Goal: Information Seeking & Learning: Learn about a topic

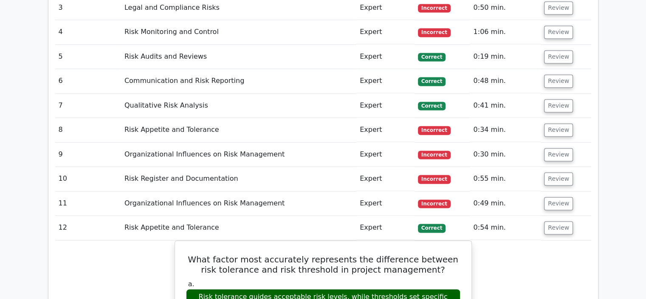
scroll to position [1237, 0]
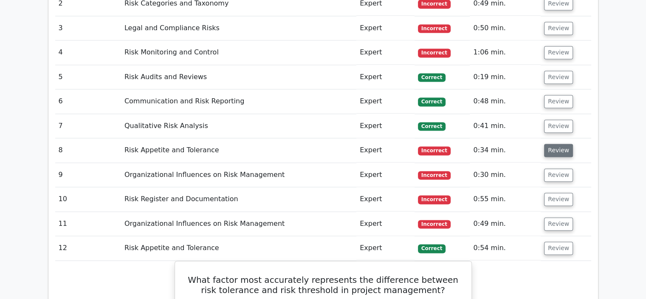
click at [552, 144] on button "Review" at bounding box center [558, 150] width 29 height 13
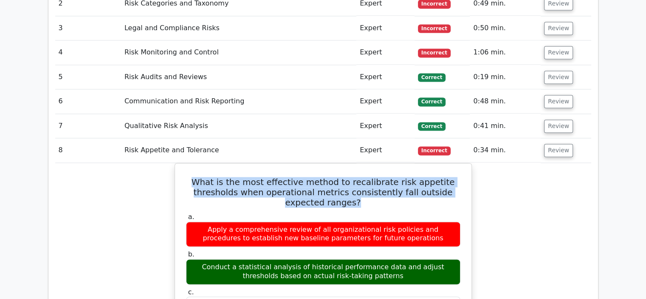
drag, startPoint x: 340, startPoint y: 147, endPoint x: 164, endPoint y: 128, distance: 176.4
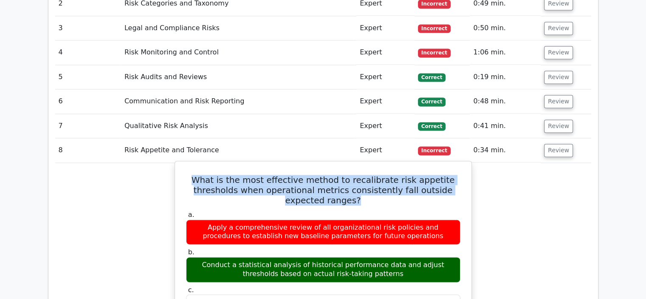
copy h5 "What is the most effective method to recalibrate risk appetite thresholds when …"
drag, startPoint x: 379, startPoint y: 224, endPoint x: 189, endPoint y: 211, distance: 191.1
click at [189, 256] on div "Conduct a statistical analysis of historical performance data and adjust thresh…" at bounding box center [323, 268] width 274 height 25
copy div "Conduct a statistical analysis of historical performance data and adjust thresh…"
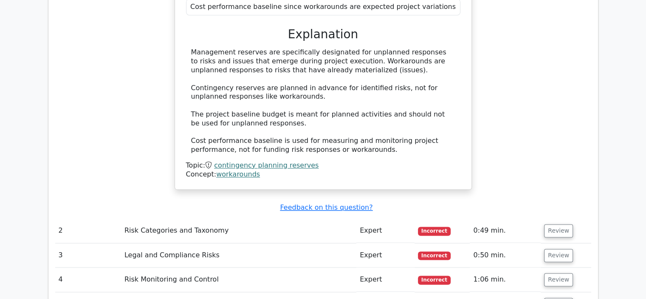
scroll to position [983, 0]
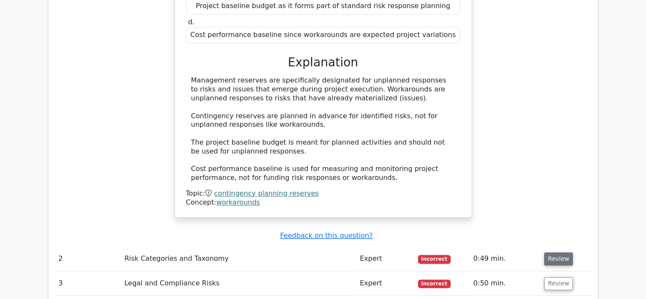
click at [556, 252] on button "Review" at bounding box center [558, 258] width 29 height 13
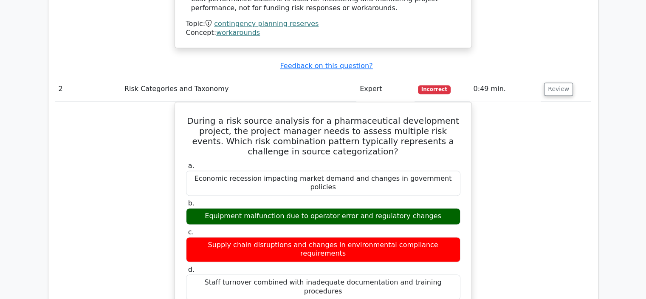
scroll to position [1153, 0]
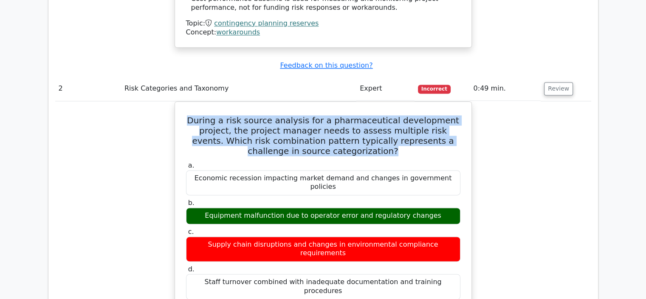
drag, startPoint x: 355, startPoint y: 96, endPoint x: 171, endPoint y: 65, distance: 187.0
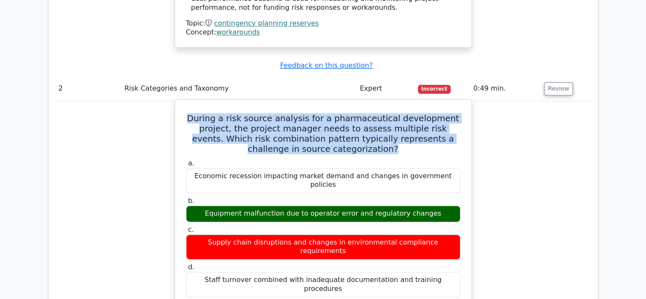
copy h5 "During a risk source analysis for a pharmaceutical development project, the pro…"
drag, startPoint x: 431, startPoint y: 152, endPoint x: 250, endPoint y: 161, distance: 181.5
click at [217, 205] on div "Equipment malfunction due to operator error and regulatory changes" at bounding box center [323, 213] width 274 height 17
copy div "Equipment malfunction due to operator error and regulatory changes"
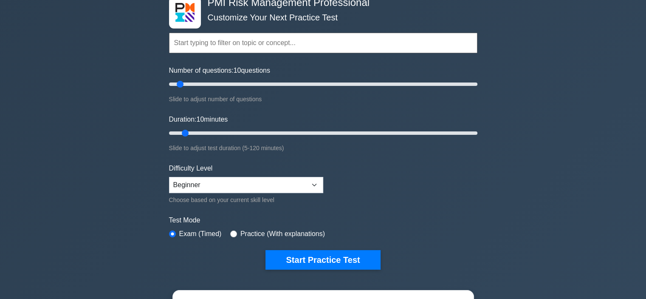
scroll to position [42, 0]
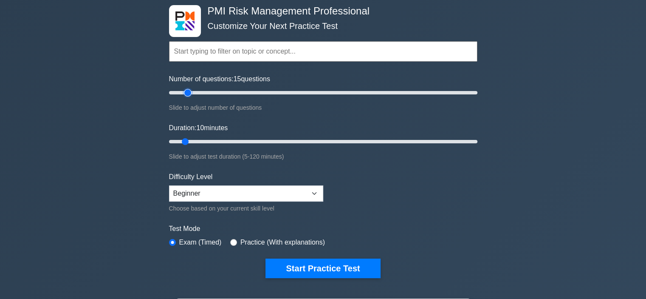
drag, startPoint x: 183, startPoint y: 92, endPoint x: 193, endPoint y: 94, distance: 10.8
click at [188, 93] on input "Number of questions: 15 questions" at bounding box center [323, 92] width 308 height 10
type input "20"
click at [193, 94] on input "Number of questions: 15 questions" at bounding box center [323, 92] width 308 height 10
click at [193, 94] on input "Number of questions: 20 questions" at bounding box center [323, 92] width 308 height 10
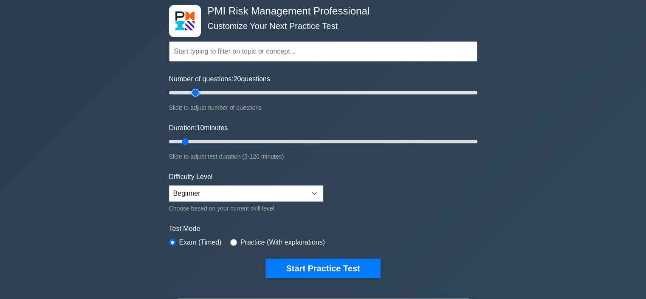
click at [193, 94] on input "Number of questions: 20 questions" at bounding box center [323, 92] width 308 height 10
click at [314, 192] on select "Beginner Intermediate Expert" at bounding box center [246, 193] width 154 height 16
select select "expert"
click at [169, 185] on select "Beginner Intermediate Expert" at bounding box center [246, 193] width 154 height 16
click at [323, 267] on button "Start Practice Test" at bounding box center [322, 268] width 115 height 20
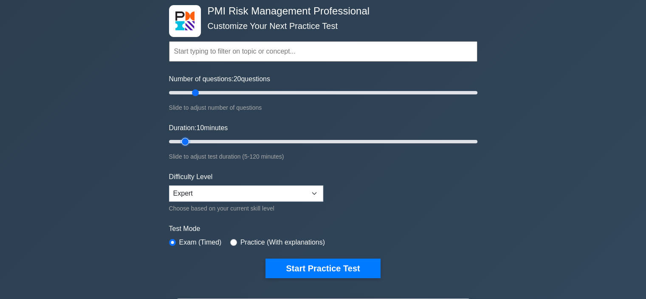
drag, startPoint x: 187, startPoint y: 141, endPoint x: 192, endPoint y: 141, distance: 4.7
click at [192, 141] on input "Duration: 10 minutes" at bounding box center [323, 141] width 308 height 10
click at [200, 141] on input "Duration: 15 minutes" at bounding box center [323, 141] width 308 height 10
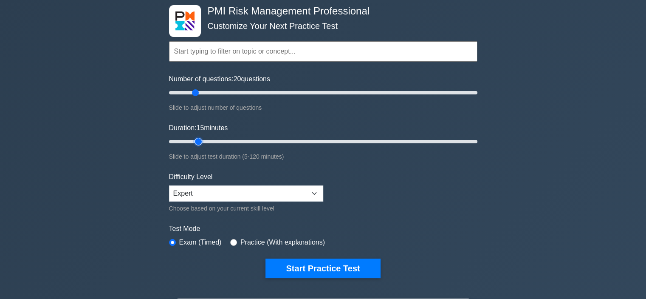
click at [200, 141] on input "Duration: 15 minutes" at bounding box center [323, 141] width 308 height 10
click at [202, 141] on input "Duration: 15 minutes" at bounding box center [323, 141] width 308 height 10
click at [205, 141] on input "Duration: 15 minutes" at bounding box center [323, 141] width 308 height 10
drag, startPoint x: 199, startPoint y: 140, endPoint x: 209, endPoint y: 140, distance: 10.6
type input "20"
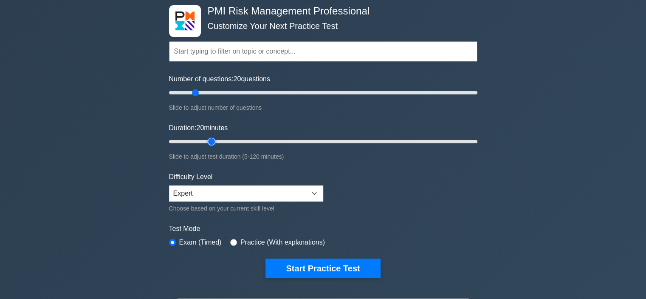
click at [209, 140] on input "Duration: 20 minutes" at bounding box center [323, 141] width 308 height 10
click at [347, 268] on button "Start Practice Test" at bounding box center [322, 268] width 115 height 20
type input "20"
click at [194, 93] on input "Number of questions: 20 questions" at bounding box center [323, 92] width 308 height 10
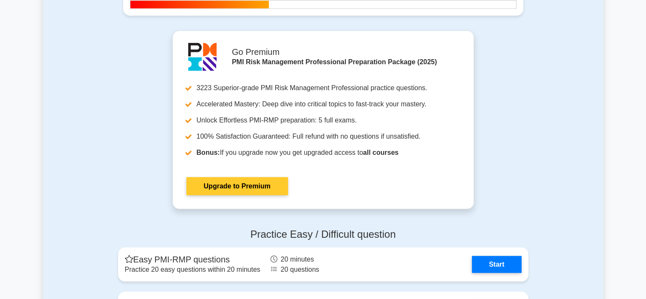
scroll to position [2293, 0]
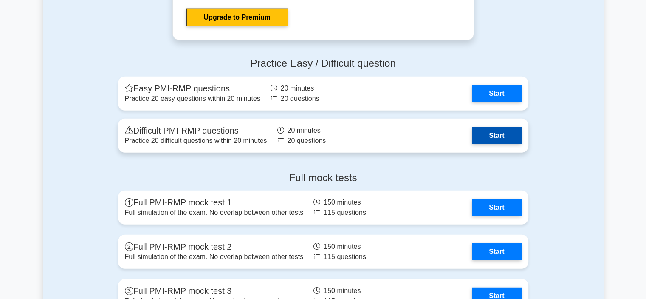
click at [508, 132] on link "Start" at bounding box center [496, 135] width 49 height 17
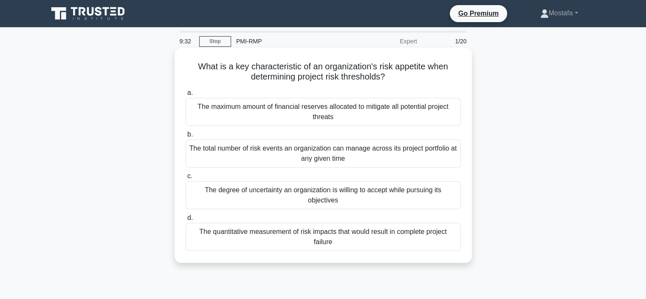
click at [358, 105] on div "The maximum amount of financial reserves allocated to mitigate all potential pr…" at bounding box center [323, 112] width 275 height 28
click at [186, 96] on input "a. The maximum amount of financial reserves allocated to mitigate all potential…" at bounding box center [186, 93] width 0 height 6
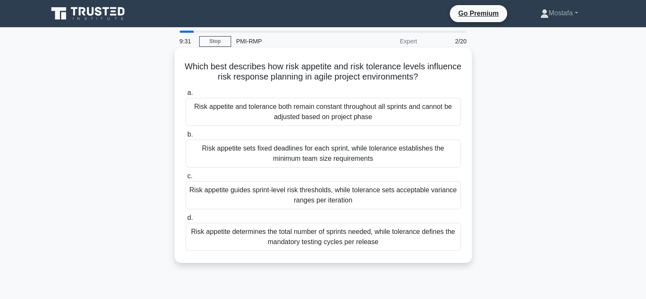
click at [373, 166] on div "Risk appetite sets fixed deadlines for each sprint, while tolerance establishes…" at bounding box center [323, 153] width 275 height 28
click at [186, 137] on input "b. Risk appetite sets fixed deadlines for each sprint, while tolerance establis…" at bounding box center [186, 135] width 0 height 6
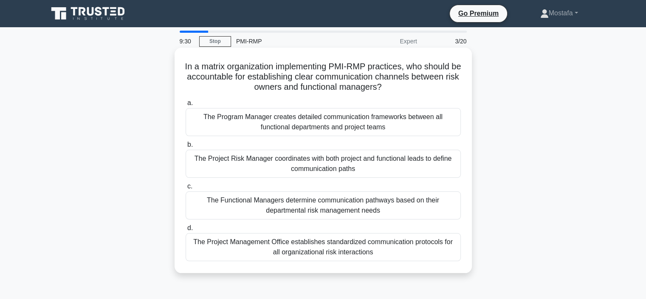
click at [364, 166] on div "The Project Risk Manager coordinates with both project and functional leads to …" at bounding box center [323, 163] width 275 height 28
click at [186, 147] on input "b. The Project Risk Manager coordinates with both project and functional leads …" at bounding box center [186, 145] width 0 height 6
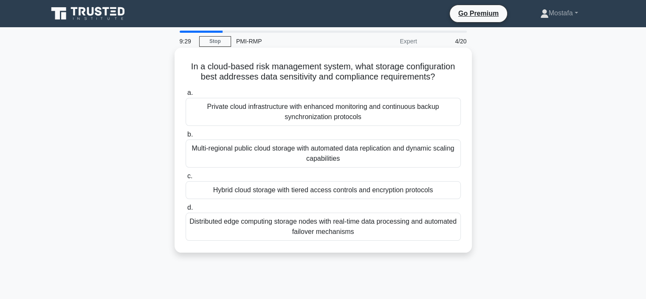
click at [364, 159] on div "Multi-regional public cloud storage with automated data replication and dynamic…" at bounding box center [323, 153] width 275 height 28
click at [186, 137] on input "b. Multi-regional public cloud storage with automated data replication and dyna…" at bounding box center [186, 135] width 0 height 6
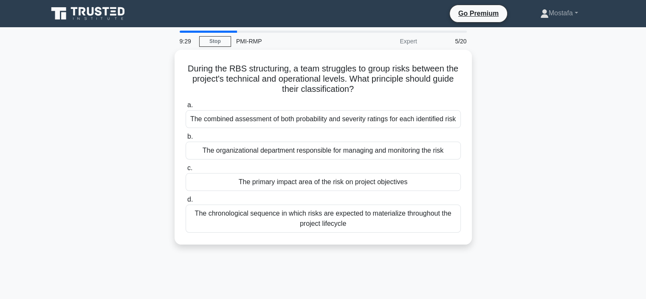
click at [364, 159] on div "a. The combined assessment of both probability and severity ratings for each id…" at bounding box center [322, 166] width 285 height 136
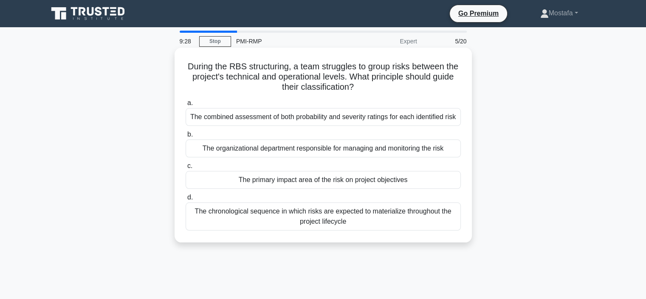
click at [364, 148] on div "The organizational department responsible for managing and monitoring the risk" at bounding box center [323, 148] width 275 height 18
click at [186, 137] on input "b. The organizational department responsible for managing and monitoring the ri…" at bounding box center [186, 135] width 0 height 6
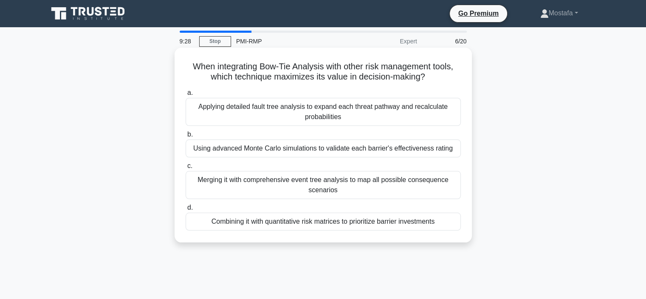
click at [365, 185] on div "Merging it with comprehensive event tree analysis to map all possible consequen…" at bounding box center [323, 185] width 275 height 28
click at [186, 169] on input "c. Merging it with comprehensive event tree analysis to map all possible conseq…" at bounding box center [186, 166] width 0 height 6
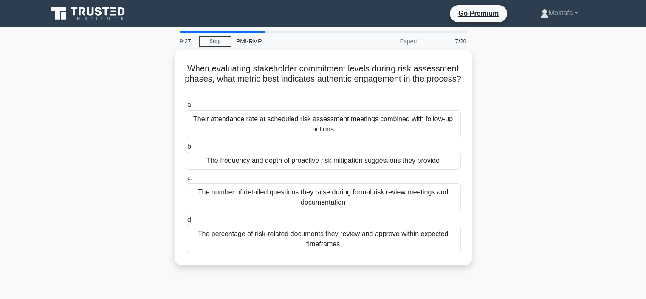
click at [374, 225] on div "The percentage of risk-related documents they review and approve within expecte…" at bounding box center [323, 239] width 275 height 28
click at [186, 223] on input "d. The percentage of risk-related documents they review and approve within expe…" at bounding box center [186, 220] width 0 height 6
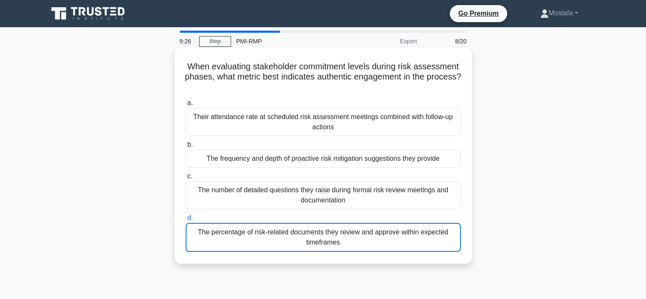
click at [369, 234] on div "The percentage of risk-related documents they review and approve within expecte…" at bounding box center [323, 237] width 275 height 29
click at [186, 220] on input "d. The percentage of risk-related documents they review and approve within expe…" at bounding box center [186, 218] width 0 height 6
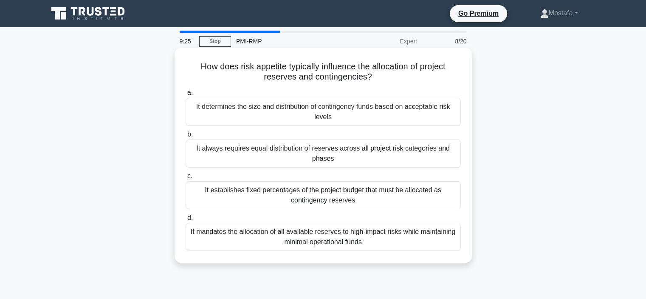
click at [383, 241] on div "It mandates the allocation of all available reserves to high-impact risks while…" at bounding box center [323, 237] width 275 height 28
click at [186, 220] on input "d. It mandates the allocation of all available reserves to high-impact risks wh…" at bounding box center [186, 218] width 0 height 6
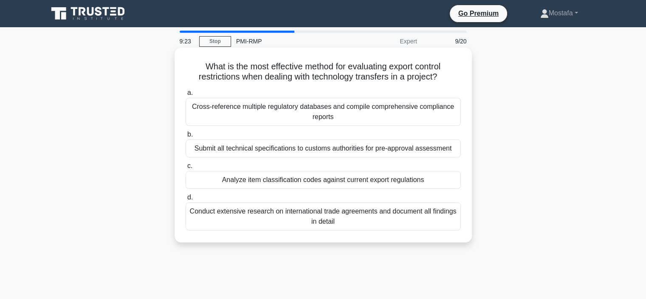
click at [383, 220] on div "Conduct extensive research on international trade agreements and document all f…" at bounding box center [323, 216] width 275 height 28
click at [186, 200] on input "d. Conduct extensive research on international trade agreements and document al…" at bounding box center [186, 197] width 0 height 6
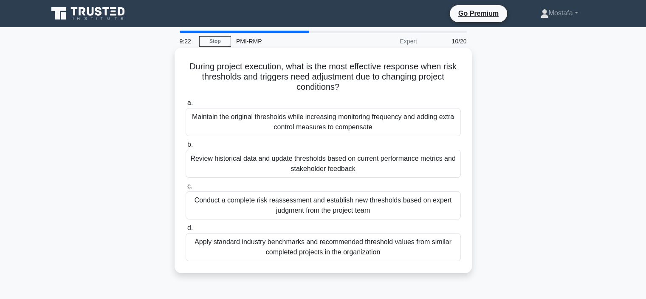
click at [417, 259] on div "Apply standard industry benchmarks and recommended threshold values from simila…" at bounding box center [323, 247] width 275 height 28
click at [186, 231] on input "d. Apply standard industry benchmarks and recommended threshold values from sim…" at bounding box center [186, 228] width 0 height 6
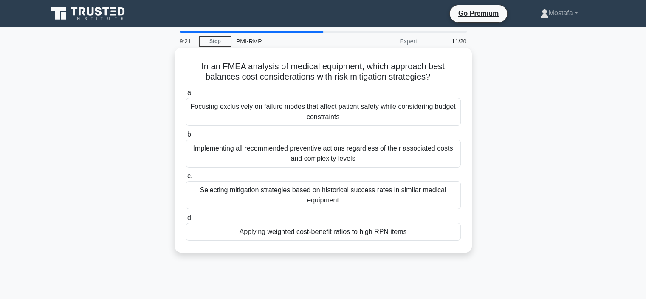
click at [405, 226] on div "Applying weighted cost-benefit ratios to high RPN items" at bounding box center [323, 232] width 275 height 18
click at [186, 220] on input "d. Applying weighted cost-benefit ratios to high RPN items" at bounding box center [186, 218] width 0 height 6
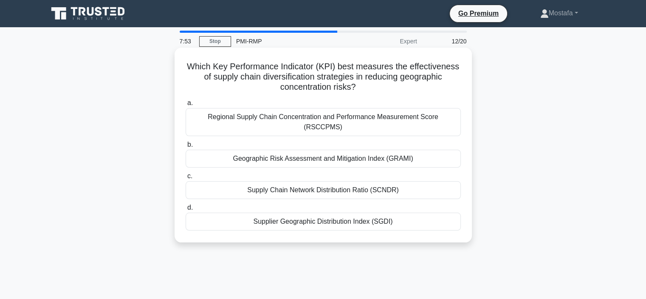
click at [397, 212] on div "Supplier Geographic Distribution Index (SGDI)" at bounding box center [323, 221] width 275 height 18
click at [186, 210] on input "d. Supplier Geographic Distribution Index (SGDI)" at bounding box center [186, 208] width 0 height 6
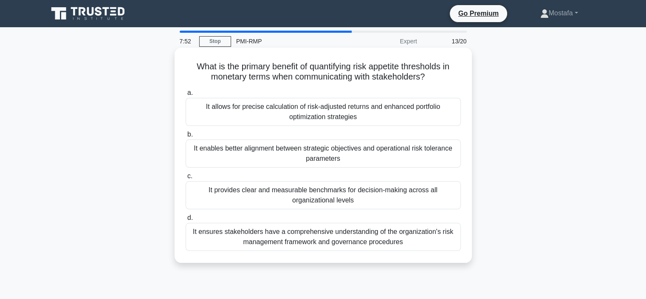
click at [406, 198] on div "It provides clear and measurable benchmarks for decision-making across all orga…" at bounding box center [323, 195] width 275 height 28
click at [186, 179] on input "c. It provides clear and measurable benchmarks for decision-making across all o…" at bounding box center [186, 176] width 0 height 6
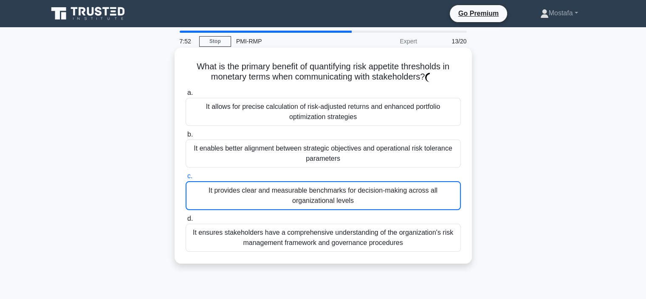
click at [406, 198] on div "It provides clear and measurable benchmarks for decision-making across all orga…" at bounding box center [323, 195] width 275 height 29
click at [186, 179] on input "c. It provides clear and measurable benchmarks for decision-making across all o…" at bounding box center [186, 176] width 0 height 6
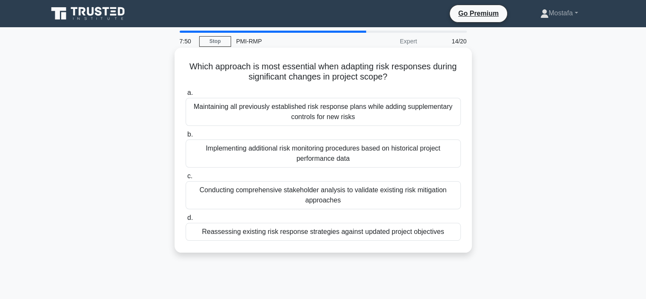
click at [422, 231] on div "Reassessing existing risk response strategies against updated project objectives" at bounding box center [323, 232] width 275 height 18
click at [186, 220] on input "d. Reassessing existing risk response strategies against updated project object…" at bounding box center [186, 218] width 0 height 6
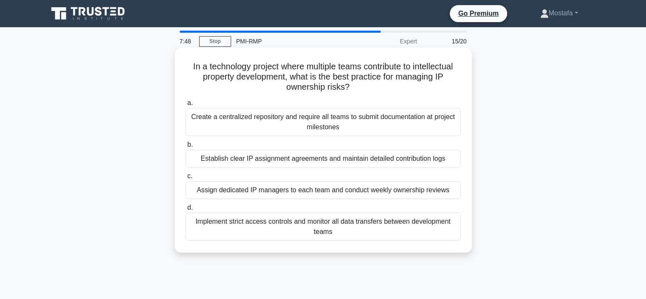
click at [419, 234] on div "Implement strict access controls and monitor all data transfers between develop…" at bounding box center [323, 226] width 275 height 28
click at [186, 210] on input "d. Implement strict access controls and monitor all data transfers between deve…" at bounding box center [186, 208] width 0 height 6
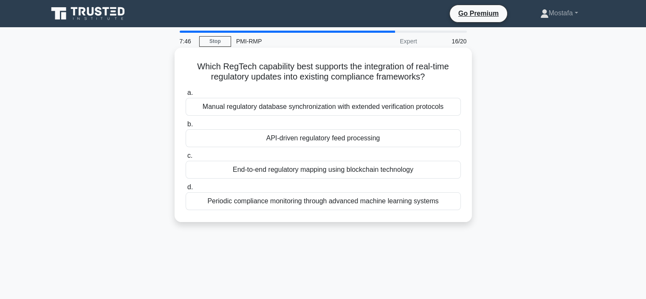
click at [440, 207] on div "Periodic compliance monitoring through advanced machine learning systems" at bounding box center [323, 201] width 275 height 18
click at [186, 190] on input "d. Periodic compliance monitoring through advanced machine learning systems" at bounding box center [186, 187] width 0 height 6
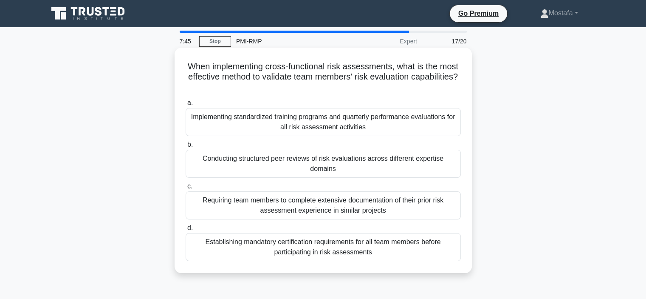
click at [436, 239] on div "Establishing mandatory certification requirements for all team members before p…" at bounding box center [323, 247] width 275 height 28
click at [186, 231] on input "d. Establishing mandatory certification requirements for all team members befor…" at bounding box center [186, 228] width 0 height 6
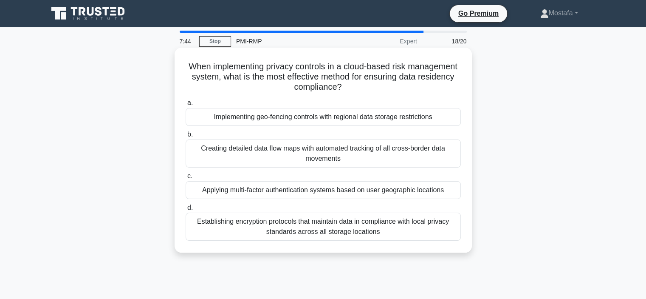
click at [443, 234] on div "Establishing encryption protocols that maintain data in compliance with local p…" at bounding box center [323, 226] width 275 height 28
click at [186, 210] on input "d. Establishing encryption protocols that maintain data in compliance with loca…" at bounding box center [186, 208] width 0 height 6
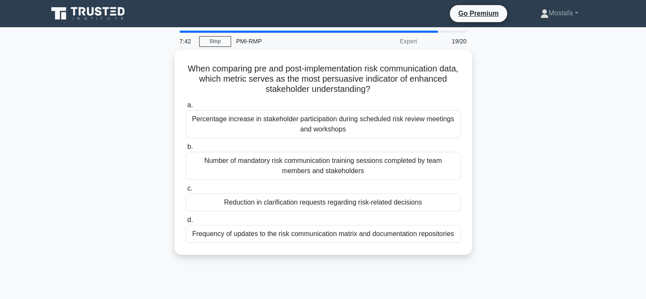
click at [443, 234] on div "Frequency of updates to the risk communication matrix and documentation reposit…" at bounding box center [323, 234] width 275 height 18
click at [186, 223] on input "d. Frequency of updates to the risk communication matrix and documentation repo…" at bounding box center [186, 220] width 0 height 6
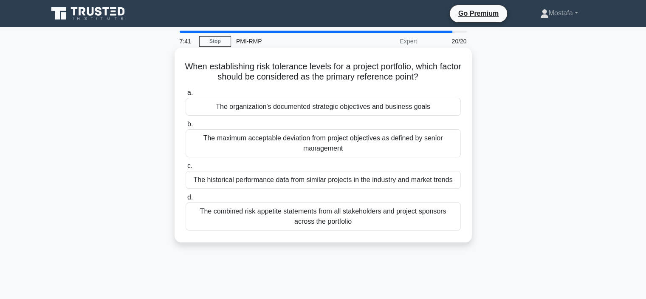
click at [438, 219] on div "The combined risk appetite statements from all stakeholders and project sponsor…" at bounding box center [323, 216] width 275 height 28
click at [186, 200] on input "d. The combined risk appetite statements from all stakeholders and project spon…" at bounding box center [186, 197] width 0 height 6
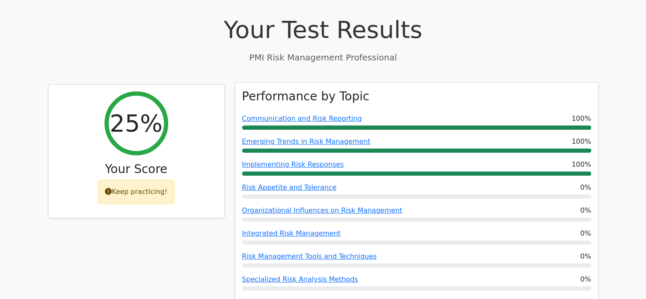
scroll to position [127, 0]
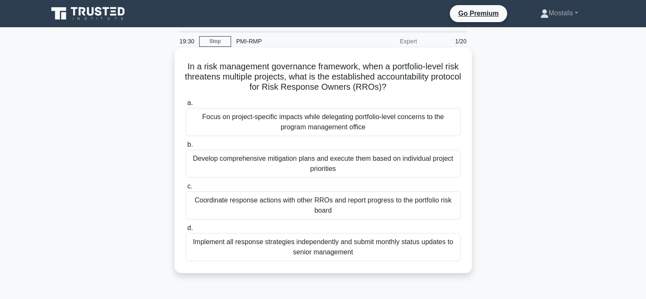
click at [449, 210] on div "Coordinate response actions with other RROs and report progress to the portfoli…" at bounding box center [323, 205] width 275 height 28
click at [186, 189] on input "c. Coordinate response actions with other RROs and report progress to the portf…" at bounding box center [186, 186] width 0 height 6
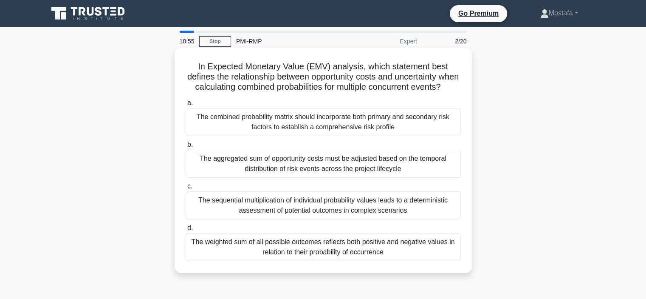
click at [449, 259] on div "The weighted sum of all possible outcomes reflects both positive and negative v…" at bounding box center [323, 247] width 275 height 28
click at [186, 231] on input "d. The weighted sum of all possible outcomes reflects both positive and negativ…" at bounding box center [186, 228] width 0 height 6
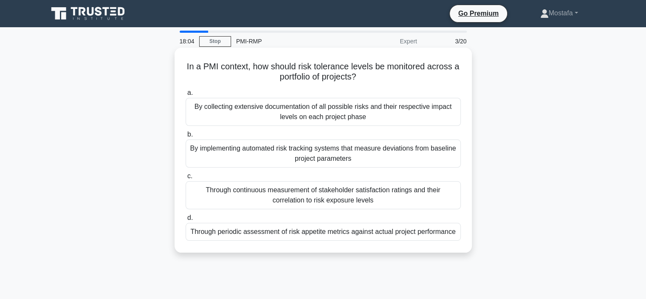
click at [457, 236] on div "Through periodic assessment of risk appetite metrics against actual project per…" at bounding box center [323, 232] width 275 height 18
click at [186, 220] on input "d. Through periodic assessment of risk appetite metrics against actual project …" at bounding box center [186, 218] width 0 height 6
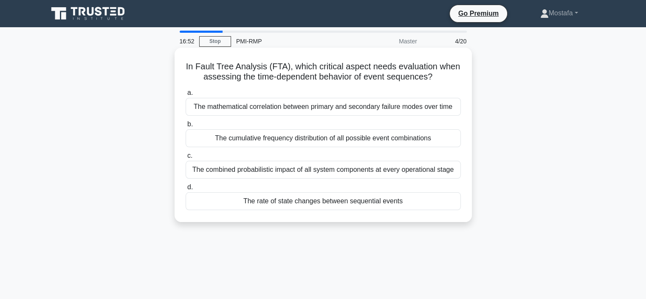
click at [458, 106] on div "The mathematical correlation between primary and secondary failure modes over t…" at bounding box center [323, 107] width 275 height 18
click at [186, 96] on input "a. The mathematical correlation between primary and secondary failure modes ove…" at bounding box center [186, 93] width 0 height 6
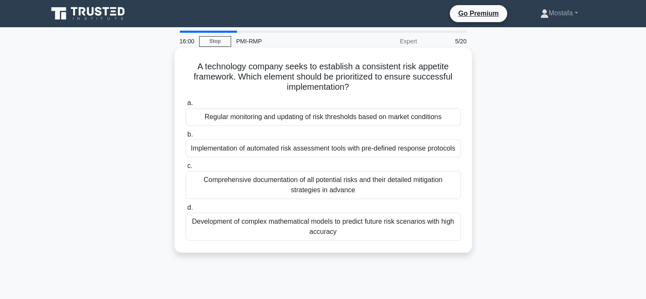
click at [458, 152] on div "Implementation of automated risk assessment tools with pre-defined response pro…" at bounding box center [323, 148] width 275 height 18
click at [186, 137] on input "b. Implementation of automated risk assessment tools with pre-defined response …" at bounding box center [186, 135] width 0 height 6
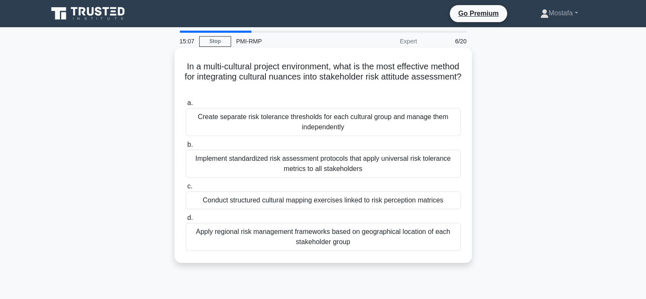
click at [423, 168] on div "Implement standardized risk assessment protocols that apply universal risk tole…" at bounding box center [323, 163] width 275 height 28
click at [186, 147] on input "b. Implement standardized risk assessment protocols that apply universal risk t…" at bounding box center [186, 145] width 0 height 6
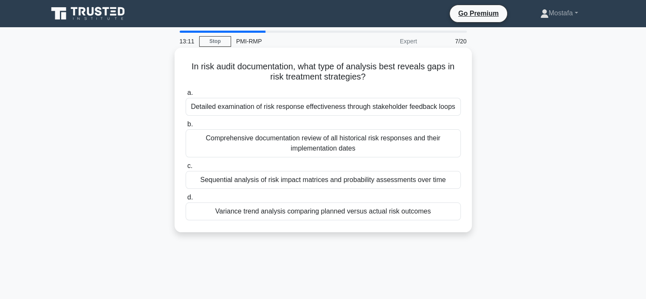
click at [452, 108] on div "Detailed examination of risk response effectiveness through stakeholder feedbac…" at bounding box center [323, 107] width 275 height 18
click at [186, 96] on input "a. Detailed examination of risk response effectiveness through stakeholder feed…" at bounding box center [186, 93] width 0 height 6
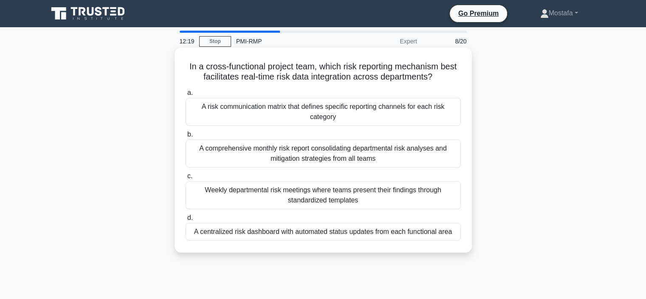
click at [427, 118] on div "A risk communication matrix that defines specific reporting channels for each r…" at bounding box center [323, 112] width 275 height 28
click at [186, 96] on input "a. A risk communication matrix that defines specific reporting channels for eac…" at bounding box center [186, 93] width 0 height 6
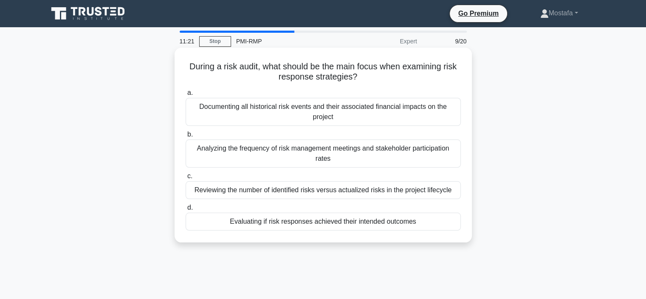
click at [438, 224] on div "Evaluating if risk responses achieved their intended outcomes" at bounding box center [323, 221] width 275 height 18
click at [186, 210] on input "d. Evaluating if risk responses achieved their intended outcomes" at bounding box center [186, 208] width 0 height 6
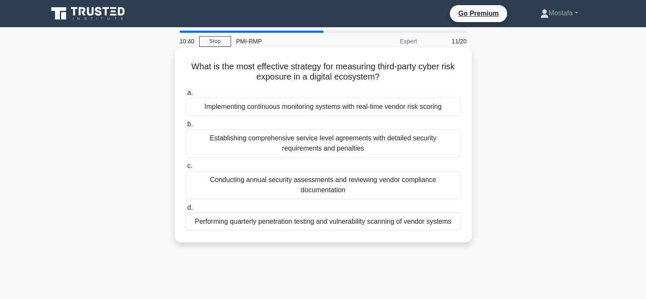
click at [455, 111] on div "Implementing continuous monitoring systems with real-time vendor risk scoring" at bounding box center [323, 107] width 275 height 18
click at [186, 96] on input "a. Implementing continuous monitoring systems with real-time vendor risk scoring" at bounding box center [186, 93] width 0 height 6
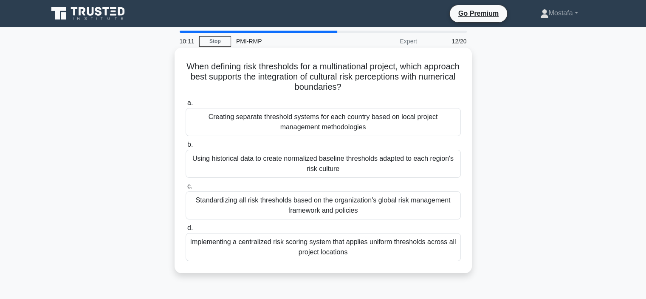
click at [443, 168] on div "Using historical data to create normalized baseline thresholds adapted to each …" at bounding box center [323, 163] width 275 height 28
click at [186, 147] on input "b. Using historical data to create normalized baseline thresholds adapted to ea…" at bounding box center [186, 145] width 0 height 6
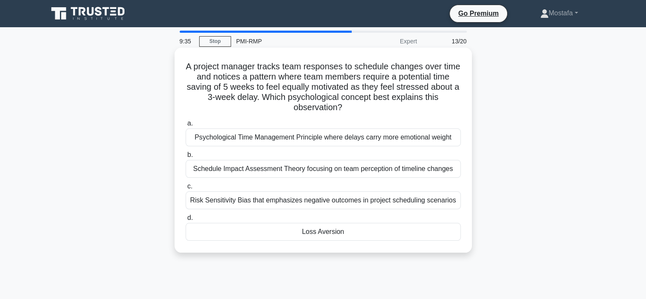
click at [389, 234] on div "Loss Aversion" at bounding box center [323, 232] width 275 height 18
click at [186, 220] on input "d. Loss Aversion" at bounding box center [186, 218] width 0 height 6
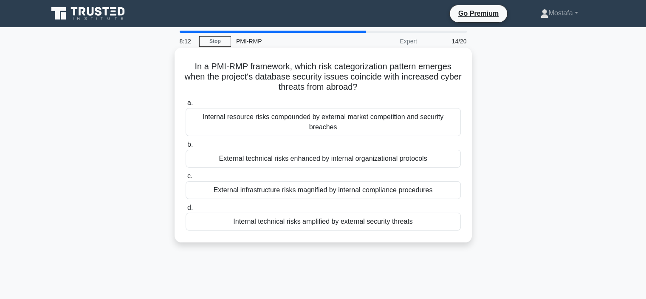
click at [444, 223] on div "Internal technical risks amplified by external security threats" at bounding box center [323, 221] width 275 height 18
click at [186, 210] on input "d. Internal technical risks amplified by external security threats" at bounding box center [186, 208] width 0 height 6
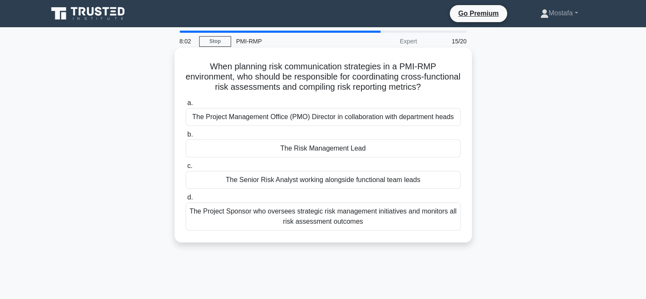
click at [404, 149] on div "The Risk Management Lead" at bounding box center [323, 148] width 275 height 18
click at [186, 137] on input "b. The Risk Management Lead" at bounding box center [186, 135] width 0 height 6
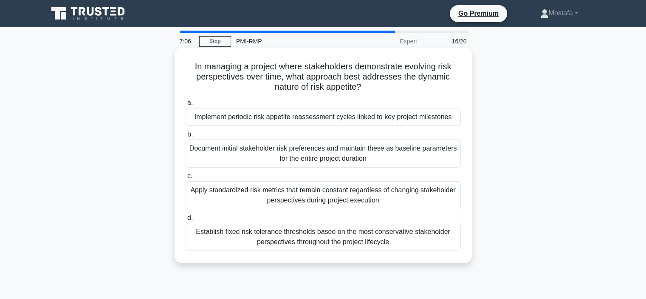
click at [453, 118] on div "Implement periodic risk appetite reassessment cycles linked to key project mile…" at bounding box center [323, 117] width 275 height 18
click at [186, 106] on input "a. Implement periodic risk appetite reassessment cycles linked to key project m…" at bounding box center [186, 103] width 0 height 6
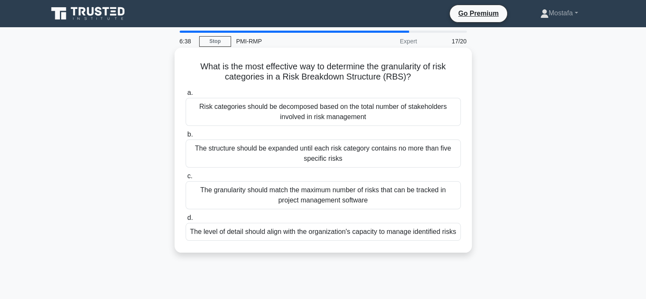
click at [442, 237] on div "The level of detail should align with the organization's capacity to manage ide…" at bounding box center [323, 232] width 275 height 18
click at [186, 220] on input "d. The level of detail should align with the organization's capacity to manage …" at bounding box center [186, 218] width 0 height 6
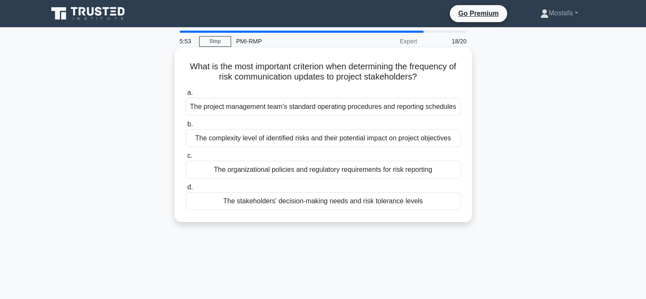
click at [456, 140] on div "The complexity level of identified risks and their potential impact on project …" at bounding box center [323, 138] width 275 height 18
click at [186, 127] on input "b. The complexity level of identified risks and their potential impact on proje…" at bounding box center [186, 124] width 0 height 6
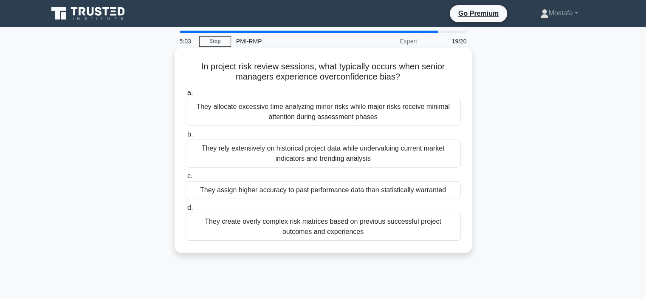
click at [448, 155] on div "They rely extensively on historical project data while undervaluing current mar…" at bounding box center [323, 153] width 275 height 28
click at [186, 137] on input "b. They rely extensively on historical project data while undervaluing current …" at bounding box center [186, 135] width 0 height 6
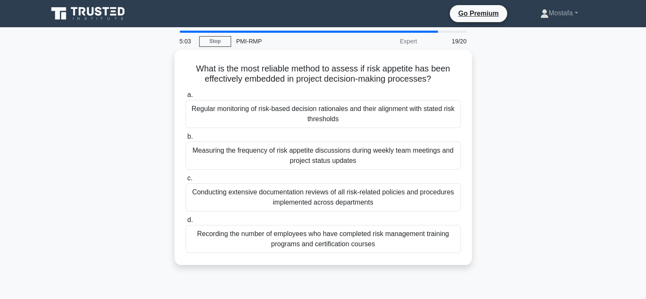
click at [448, 155] on div "Measuring the frequency of risk appetite discussions during weekly team meeting…" at bounding box center [323, 155] width 275 height 28
click at [186, 139] on input "b. Measuring the frequency of risk appetite discussions during weekly team meet…" at bounding box center [186, 137] width 0 height 6
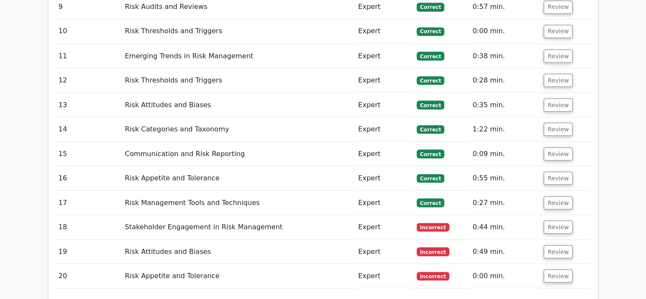
scroll to position [1741, 0]
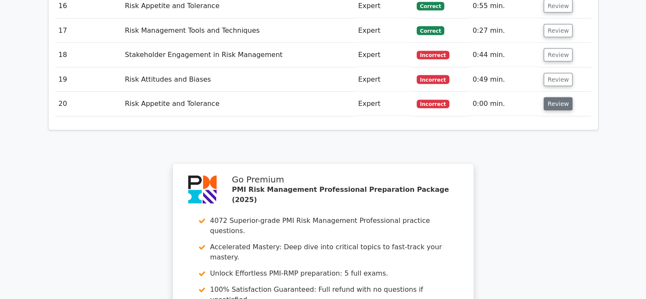
click at [557, 97] on button "Review" at bounding box center [558, 103] width 29 height 13
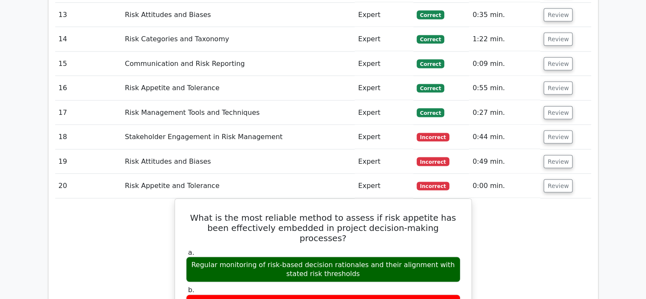
scroll to position [1571, 0]
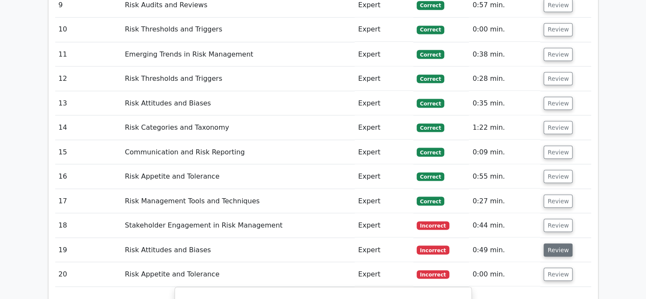
click at [562, 243] on button "Review" at bounding box center [558, 249] width 29 height 13
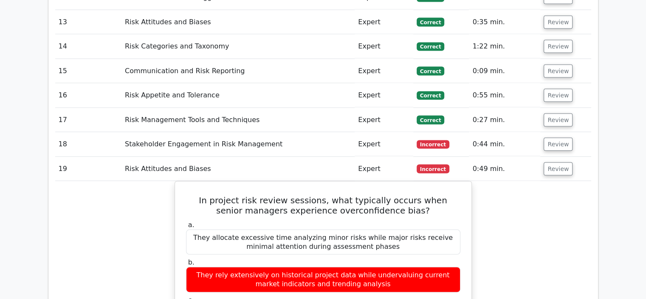
scroll to position [1656, 0]
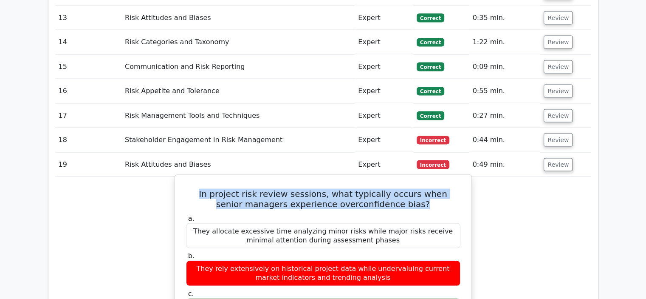
drag, startPoint x: 412, startPoint y: 151, endPoint x: 178, endPoint y: 138, distance: 233.9
copy h5 "In project risk review sessions, what typically occurs when senior managers exp…"
drag, startPoint x: 450, startPoint y: 254, endPoint x: 195, endPoint y: 253, distance: 255.2
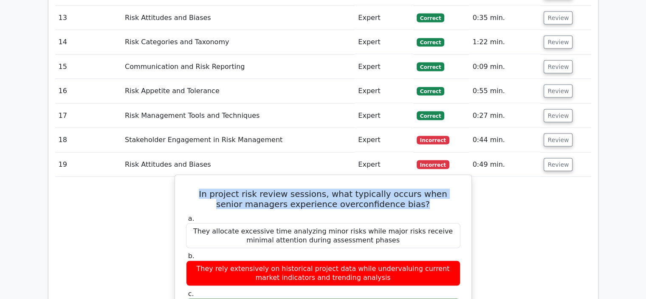
copy div "They assign higher accuracy to past performance data than statistically warrant…"
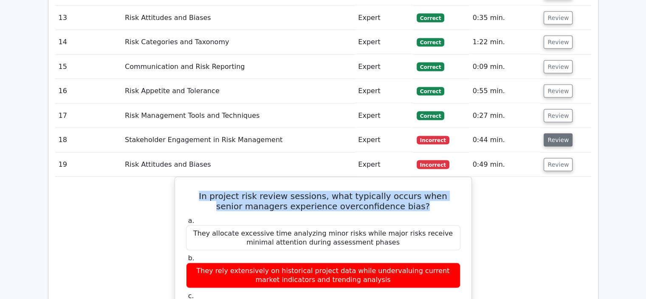
click at [561, 133] on button "Review" at bounding box center [558, 139] width 29 height 13
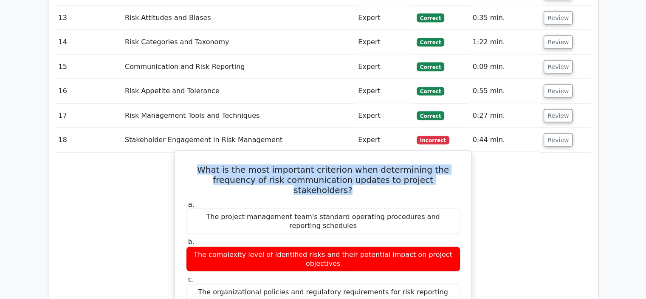
drag, startPoint x: 435, startPoint y: 128, endPoint x: 187, endPoint y: 117, distance: 248.7
click at [187, 164] on h5 "What is the most important criterion when determining the frequency of risk com…" at bounding box center [323, 179] width 276 height 31
copy h5 "What is the most important criterion when determining the frequency of risk com…"
drag, startPoint x: 428, startPoint y: 240, endPoint x: 215, endPoint y: 240, distance: 213.6
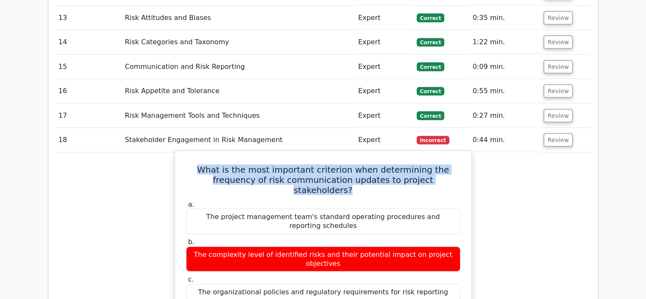
copy div "The stakeholders' decision-making needs and risk tolerance levels"
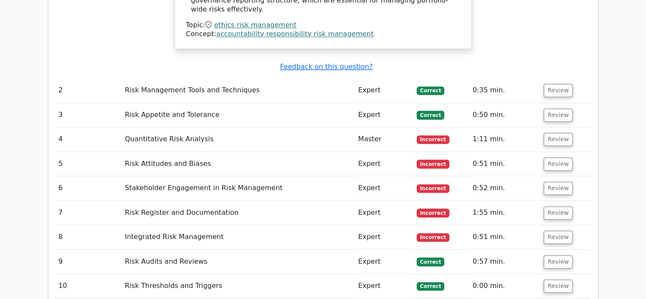
scroll to position [1316, 0]
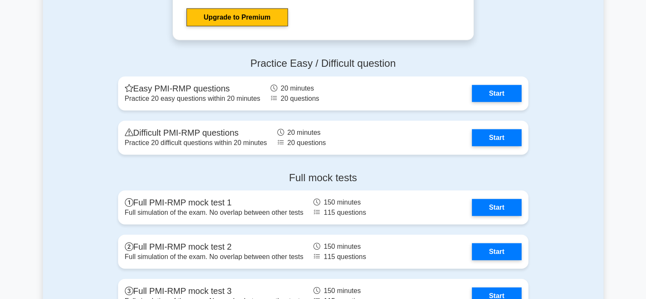
scroll to position [2032, 0]
